Goal: Task Accomplishment & Management: Complete application form

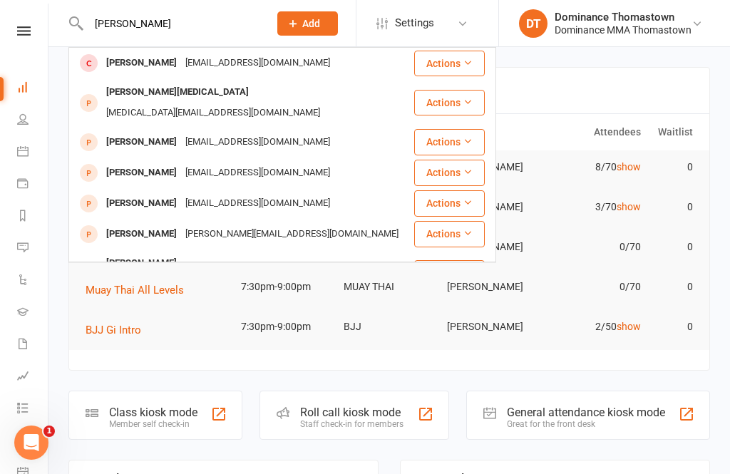
type input "[PERSON_NAME]"
click at [347, 71] on div "[PERSON_NAME] [EMAIL_ADDRESS][DOMAIN_NAME]" at bounding box center [241, 62] width 343 height 29
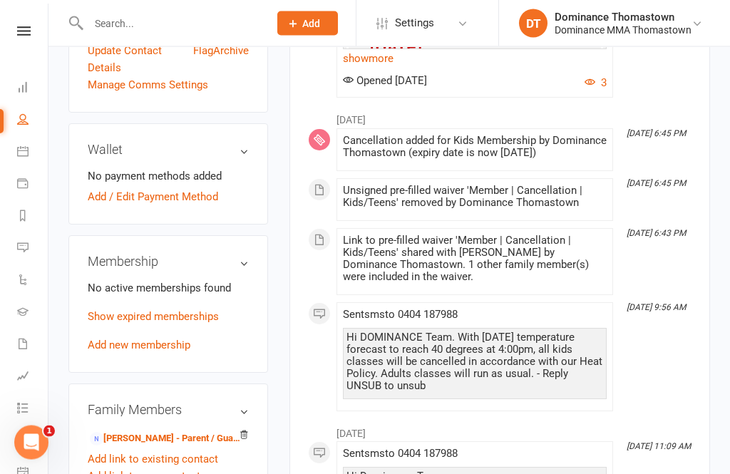
scroll to position [615, 0]
click at [173, 432] on link "[PERSON_NAME] - Parent / Guardian" at bounding box center [166, 439] width 152 height 15
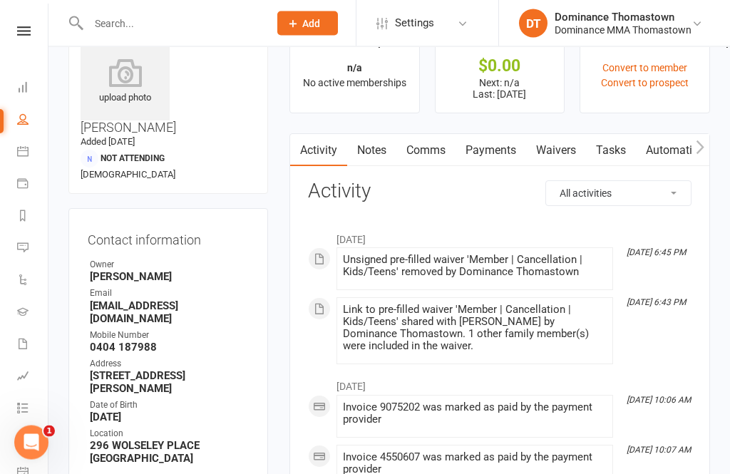
scroll to position [48, 0]
click at [563, 151] on link "Waivers" at bounding box center [556, 150] width 60 height 33
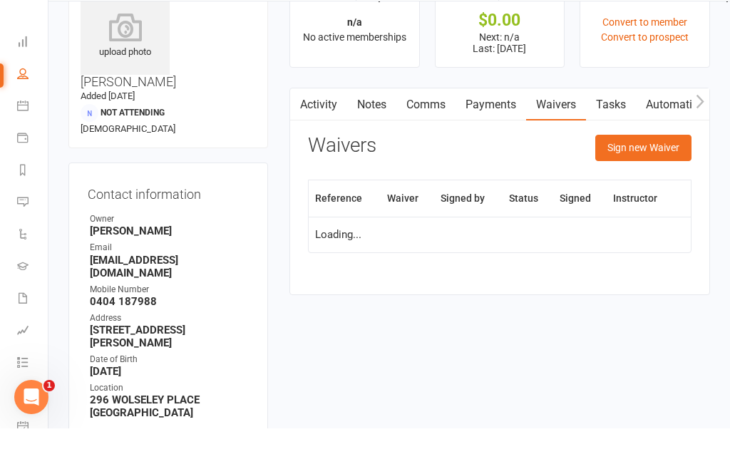
scroll to position [93, 0]
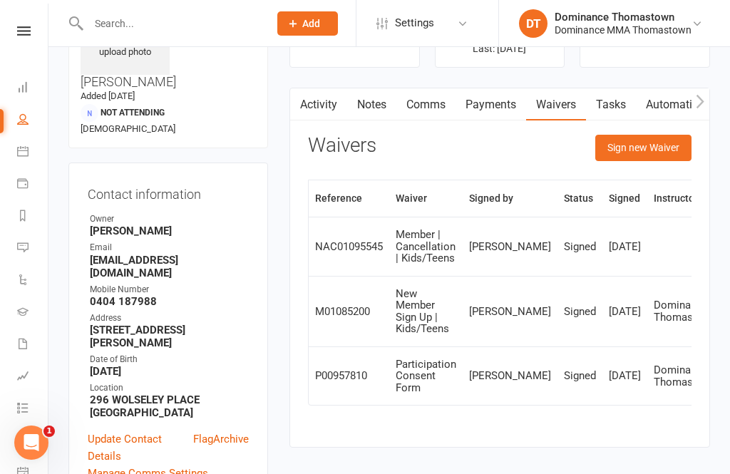
click at [668, 130] on div "Activity Notes Comms Payments Waivers Tasks Automations Credit balance Waivers …" at bounding box center [500, 268] width 421 height 361
click at [643, 147] on button "Sign new Waiver" at bounding box center [644, 148] width 96 height 26
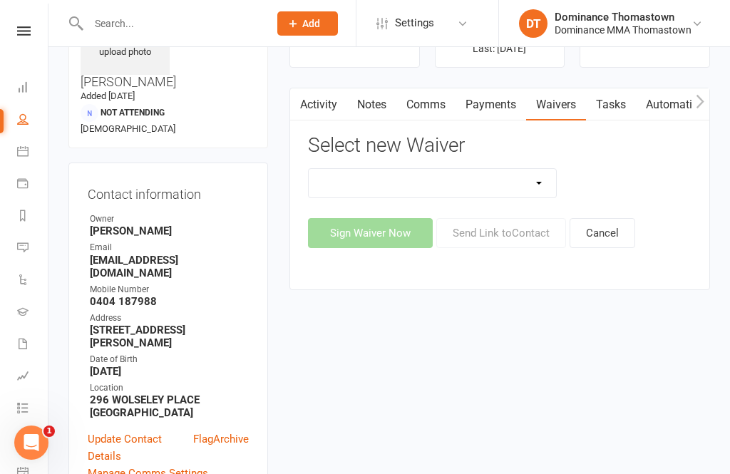
click at [428, 186] on select "Member | Cancellation | Adults Member | Cancellation | Kids/Teens Member | Inju…" at bounding box center [432, 183] width 247 height 29
select select "374"
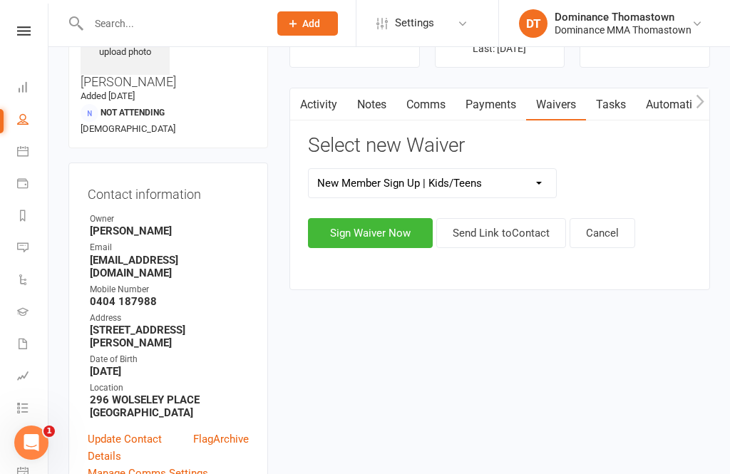
click at [369, 235] on button "Sign Waiver Now" at bounding box center [370, 233] width 125 height 30
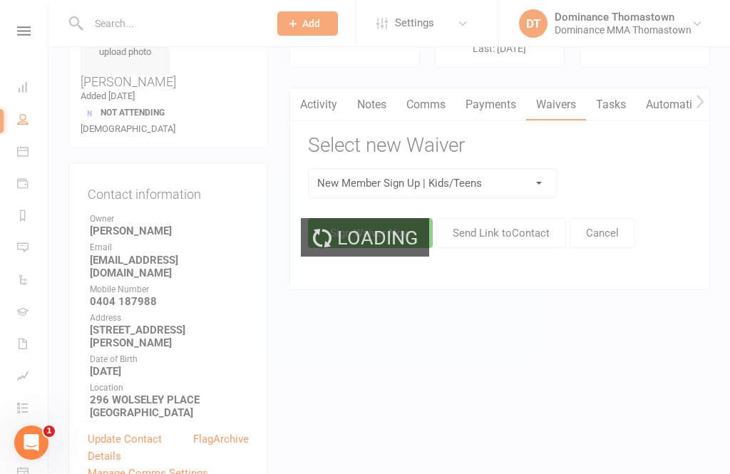
select select "11"
select select "2027"
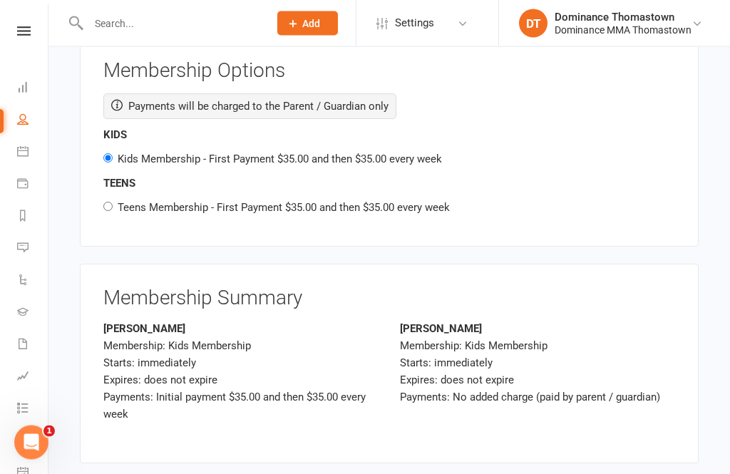
click at [412, 202] on label "Teens Membership - First Payment $35.00 and then $35.00 every week" at bounding box center [284, 208] width 332 height 13
click at [113, 203] on input "Teens Membership - First Payment $35.00 and then $35.00 every week" at bounding box center [107, 207] width 9 height 9
radio input "true"
radio input "false"
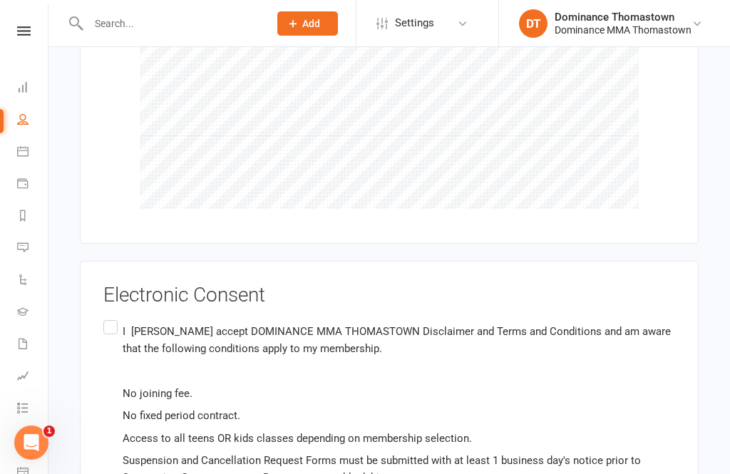
scroll to position [2655, 0]
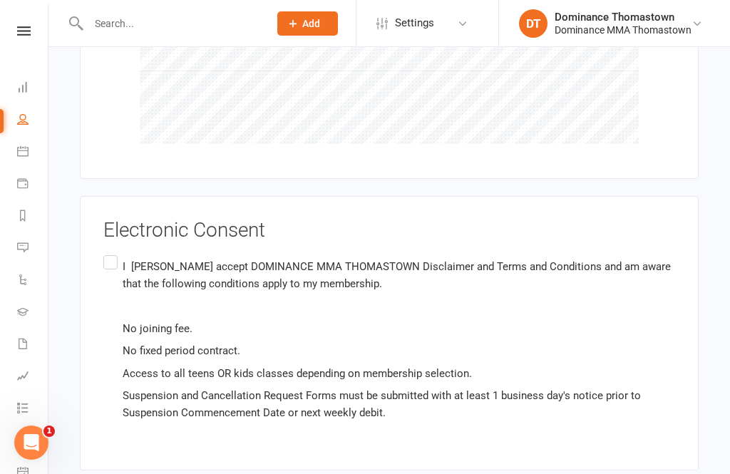
click at [103, 252] on label "I [PERSON_NAME] accept DOMINANCE MMA THOMASTOWN Disclaimer and Terms and Condit…" at bounding box center [389, 339] width 572 height 175
click at [103, 252] on input "I [PERSON_NAME] accept DOMINANCE MMA THOMASTOWN Disclaimer and Terms and Condit…" at bounding box center [107, 252] width 9 height 0
